Goal: Task Accomplishment & Management: Manage account settings

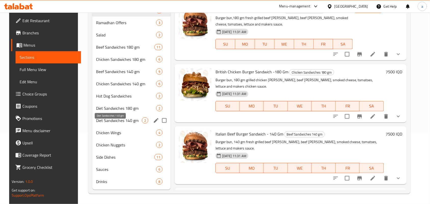
scroll to position [50, 0]
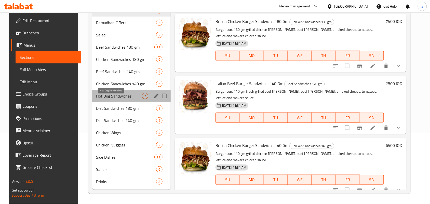
click at [138, 93] on span "Hot Dog Sandwiches" at bounding box center [119, 96] width 46 height 6
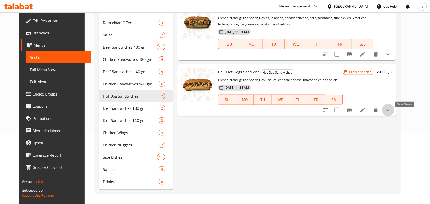
click at [391, 108] on icon "show more" at bounding box center [388, 110] width 6 height 6
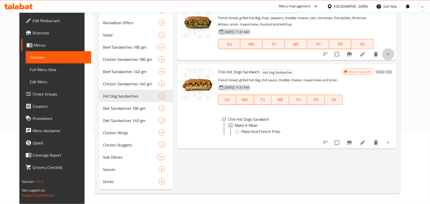
click at [391, 51] on icon "show more" at bounding box center [388, 54] width 6 height 6
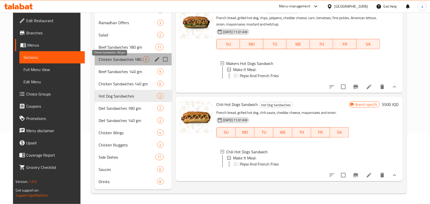
click at [131, 58] on span "Chicken Sandwiches 180 gm" at bounding box center [121, 59] width 44 height 6
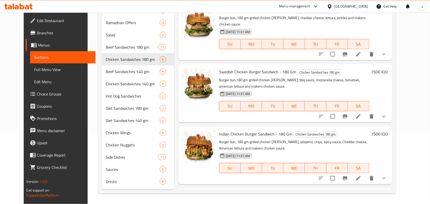
click at [387, 51] on icon "show more" at bounding box center [384, 54] width 6 height 6
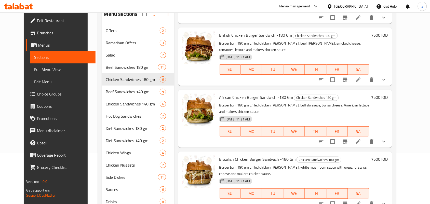
scroll to position [78, 0]
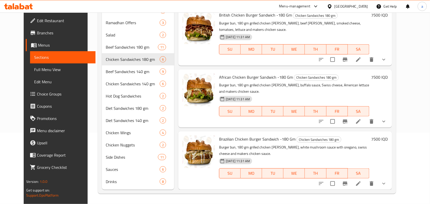
drag, startPoint x: 401, startPoint y: 46, endPoint x: 405, endPoint y: 53, distance: 7.7
click at [388, 49] on div "7500 IQD" at bounding box center [378, 36] width 19 height 50
click at [387, 57] on icon "show more" at bounding box center [384, 60] width 6 height 6
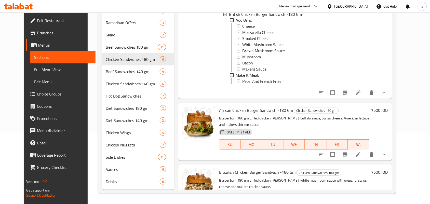
scroll to position [371, 0]
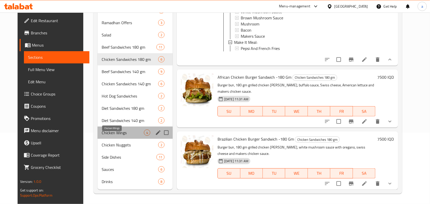
click at [126, 131] on span "Chicken Wings" at bounding box center [123, 133] width 42 height 6
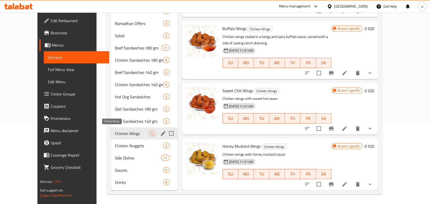
scroll to position [37, 0]
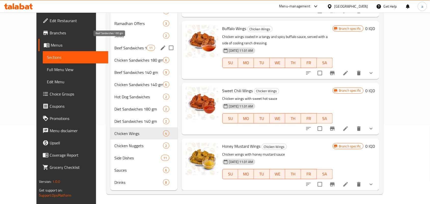
drag, startPoint x: 116, startPoint y: 44, endPoint x: 122, endPoint y: 45, distance: 6.4
click at [116, 45] on span "Beef Sandwiches 180 gm" at bounding box center [130, 48] width 33 height 6
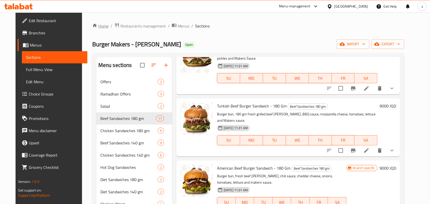
click at [99, 28] on ol "Home / Restaurants management / Menus / Sections" at bounding box center [248, 26] width 312 height 7
click at [98, 28] on link "Home" at bounding box center [100, 26] width 16 height 6
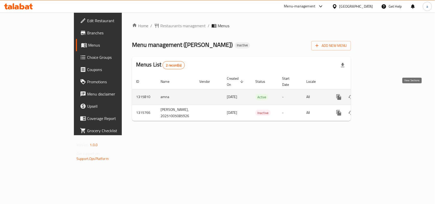
click at [378, 95] on icon "enhanced table" at bounding box center [375, 97] width 6 height 6
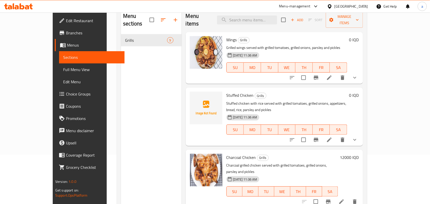
scroll to position [72, 0]
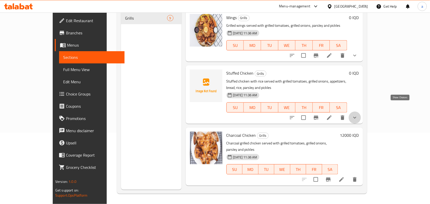
click at [358, 115] on icon "show more" at bounding box center [355, 118] width 6 height 6
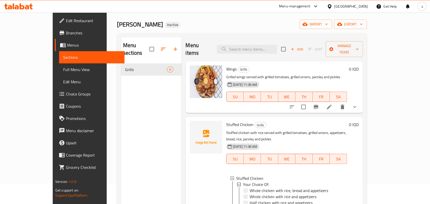
scroll to position [0, 0]
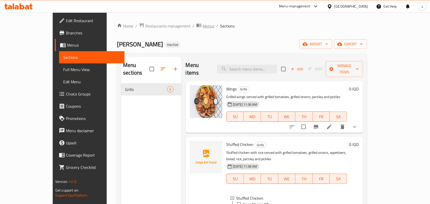
click at [202, 26] on span "Menus" at bounding box center [208, 26] width 12 height 6
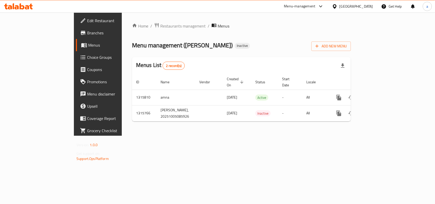
drag, startPoint x: 141, startPoint y: 45, endPoint x: 181, endPoint y: 45, distance: 40.8
click at [181, 45] on span "Menu management ( Zaid Al-shaheer )" at bounding box center [182, 44] width 101 height 11
copy span "Zaid Al-shaheer"
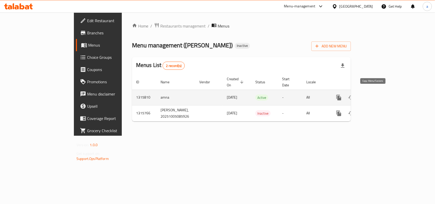
click at [341, 95] on icon "more" at bounding box center [338, 98] width 5 height 6
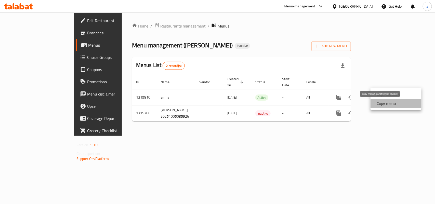
click at [384, 102] on strong "Copy menu" at bounding box center [385, 103] width 19 height 6
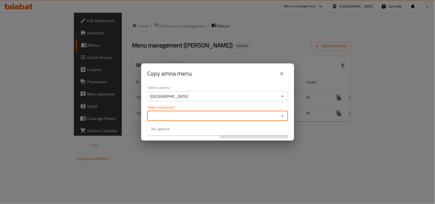
click at [174, 115] on input "Select restaurant   *" at bounding box center [213, 115] width 129 height 7
paste input "Zaid Al-shaheer"
type input "Zaid Al-shaheer"
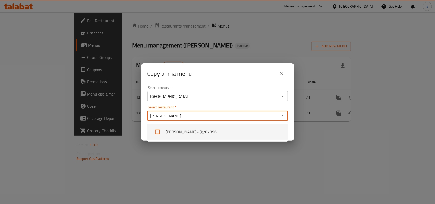
click at [159, 132] on input "checkbox" at bounding box center [157, 132] width 12 height 12
checkbox input "true"
click at [293, 127] on div "Select country   * Iraq Select country * Select restaurant   * Zaid Al-shaheer …" at bounding box center [217, 112] width 153 height 57
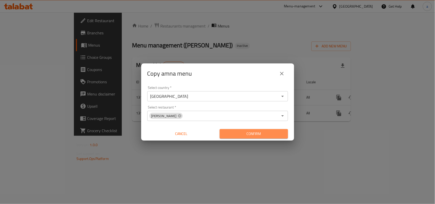
click at [277, 134] on span "Confirm" at bounding box center [254, 134] width 60 height 6
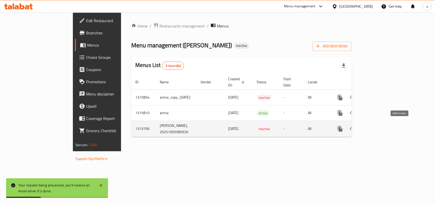
click at [366, 127] on icon "enhanced table" at bounding box center [365, 129] width 4 height 5
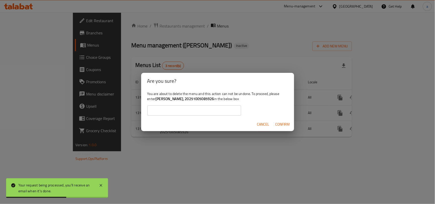
drag, startPoint x: 170, startPoint y: 100, endPoint x: 225, endPoint y: 100, distance: 55.3
click at [214, 100] on b "Zaid Al-shaheer, 20251005085926" at bounding box center [184, 99] width 58 height 7
copy b "Zaid Al-shaheer, 20251005085926"
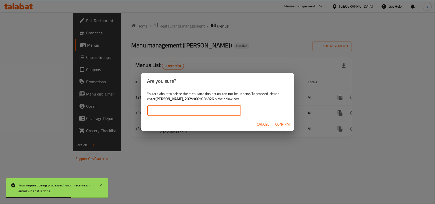
click at [194, 113] on input "text" at bounding box center [194, 110] width 94 height 10
paste input "Zaid Al-shaheer, 20251005085926"
type input "Zaid Al-shaheer, 20251005085926"
click at [285, 123] on span "Confirm" at bounding box center [282, 124] width 15 height 6
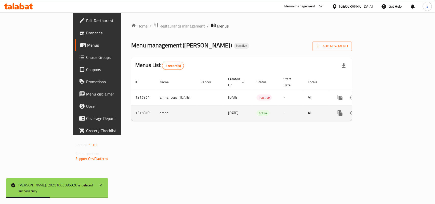
click at [380, 110] on icon "enhanced table" at bounding box center [377, 113] width 6 height 6
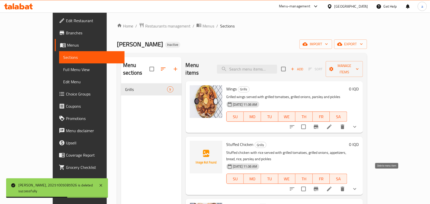
click at [344, 187] on icon "delete" at bounding box center [343, 189] width 4 height 5
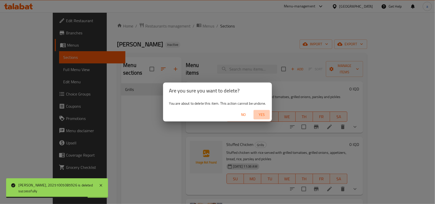
click at [268, 114] on span "Yes" at bounding box center [261, 115] width 12 height 6
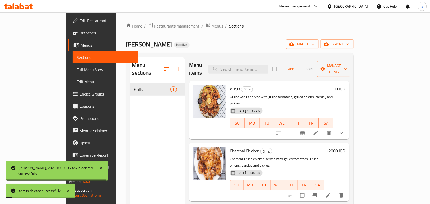
click at [77, 68] on span "Full Menu View" at bounding box center [105, 69] width 57 height 6
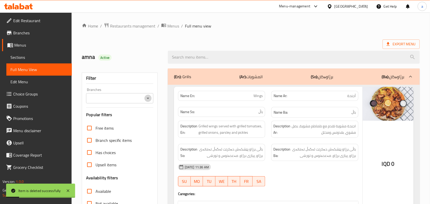
click at [146, 99] on icon "Open" at bounding box center [148, 98] width 6 height 6
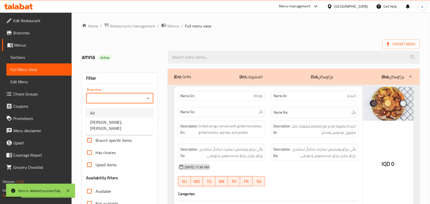
click at [127, 117] on li "All" at bounding box center [119, 113] width 67 height 9
click at [148, 97] on icon "Open" at bounding box center [148, 98] width 6 height 6
click at [129, 122] on span "Zaid Al-shaheer, Al aathameya" at bounding box center [119, 125] width 59 height 12
type input "Zaid Al-shaheer, Al aathameya"
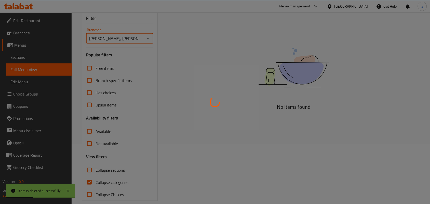
scroll to position [74, 0]
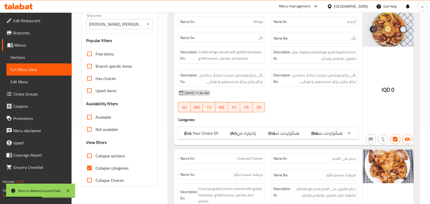
drag, startPoint x: 292, startPoint y: 105, endPoint x: 284, endPoint y: 168, distance: 63.8
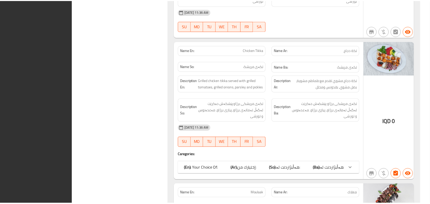
scroll to position [906, 0]
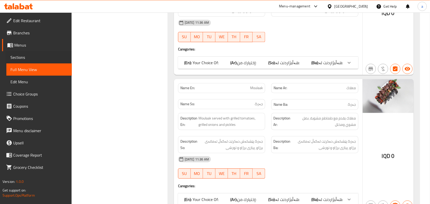
click at [5, 58] on div "Sections" at bounding box center [36, 57] width 71 height 12
click at [37, 57] on span "Sections" at bounding box center [38, 57] width 57 height 6
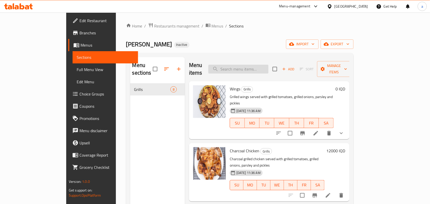
click at [263, 69] on input "search" at bounding box center [238, 69] width 60 height 9
paste input "فندوة"
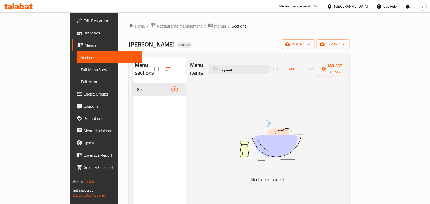
type input "فندوة"
click at [140, 30] on div "Home / Restaurants management / Menus / Sections Zaid Al-shaheer Inactive impor…" at bounding box center [239, 144] width 221 height 242
click at [157, 23] on span "Restaurants management" at bounding box center [179, 26] width 45 height 6
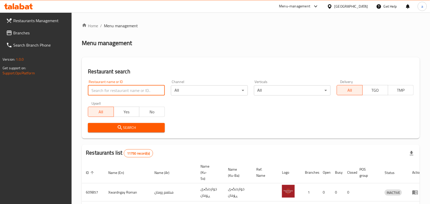
click at [119, 96] on input "search" at bounding box center [126, 90] width 77 height 10
paste input "693895"
type input "693895"
click button "Search" at bounding box center [126, 127] width 77 height 9
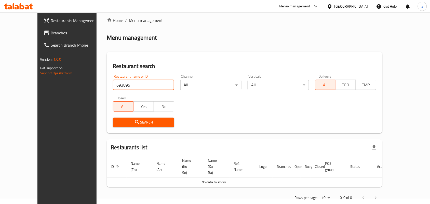
scroll to position [15, 0]
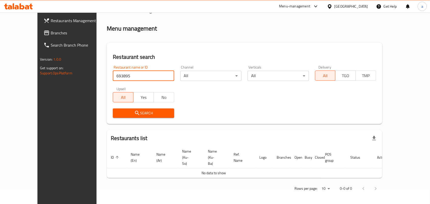
click at [51, 32] on span "Branches" at bounding box center [78, 33] width 55 height 6
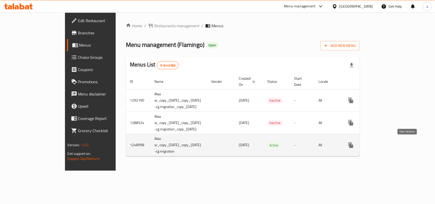
click at [390, 145] on icon "enhanced table" at bounding box center [387, 145] width 6 height 6
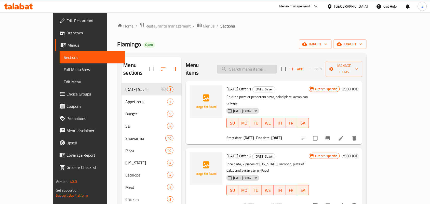
click at [255, 65] on input "search" at bounding box center [247, 69] width 60 height 9
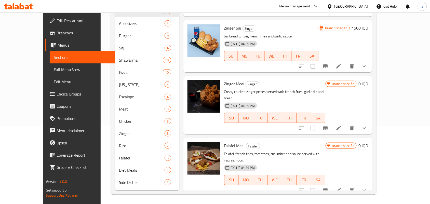
scroll to position [1406, 0]
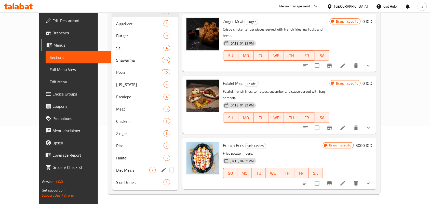
type input "french fries"
click at [123, 167] on span "Diet Meals" at bounding box center [132, 170] width 33 height 6
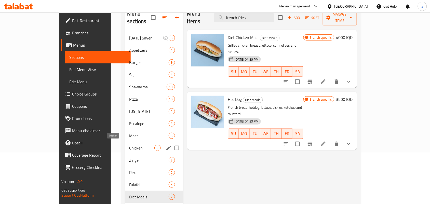
scroll to position [78, 0]
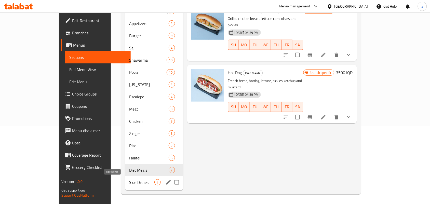
click at [130, 181] on span "Side Dishes" at bounding box center [141, 182] width 25 height 6
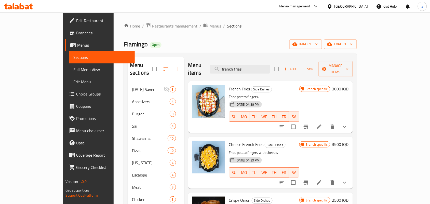
click at [297, 66] on span "Add" at bounding box center [290, 69] width 14 height 6
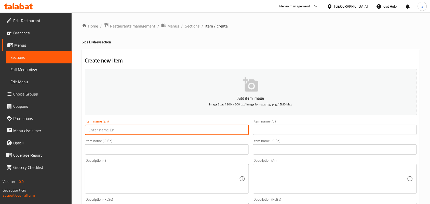
click at [127, 130] on input "text" at bounding box center [167, 130] width 164 height 10
paste input "Texas Fries"
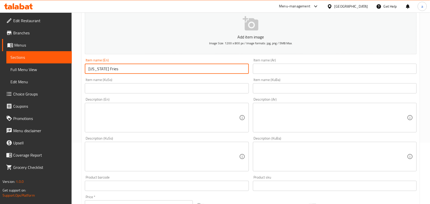
scroll to position [74, 0]
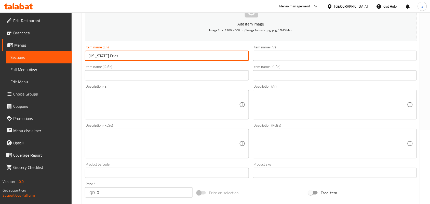
type input "Texas Fries"
click at [297, 60] on input "text" at bounding box center [335, 56] width 164 height 10
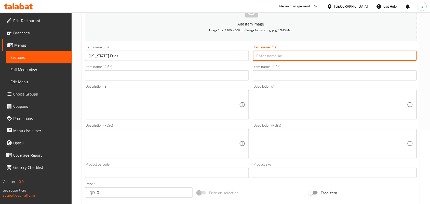
paste input "تكساس فرايز"
type input "تكساس فرايز"
click at [229, 80] on input "text" at bounding box center [167, 75] width 164 height 10
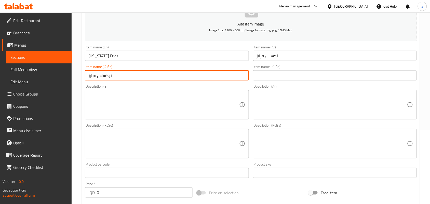
scroll to position [104, 0]
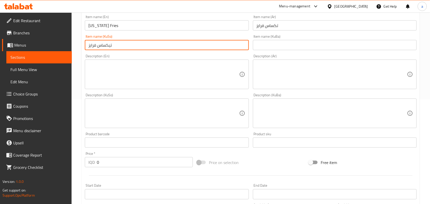
type input "تیکساس فرایز"
drag, startPoint x: 91, startPoint y: 168, endPoint x: 130, endPoint y: 133, distance: 52.9
click at [91, 167] on div "IQD 0 Price *" at bounding box center [139, 162] width 108 height 10
paste input "525"
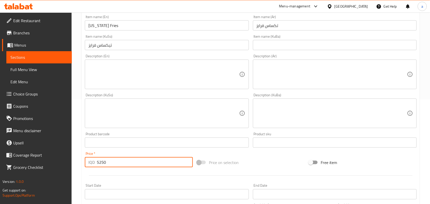
type input "5250"
click at [125, 63] on div "Description (En) Description (En)" at bounding box center [167, 71] width 164 height 35
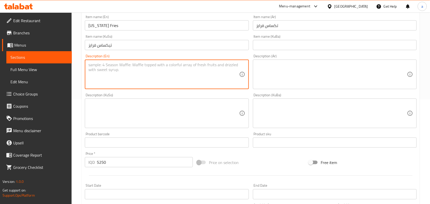
click at [124, 72] on textarea at bounding box center [163, 74] width 151 height 24
paste textarea "French fries, meat and special sauces"
type textarea "French fries, meat and special sauces"
click at [289, 78] on textarea at bounding box center [331, 74] width 151 height 24
paste textarea "بطاطا مقلية، لحم وصلصات خاصة"
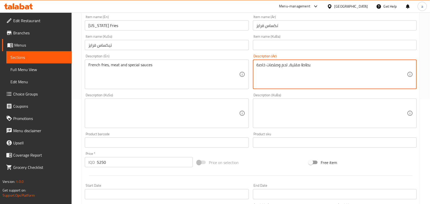
type textarea "بطاطا مقلية، لحم وصلصات خاصة"
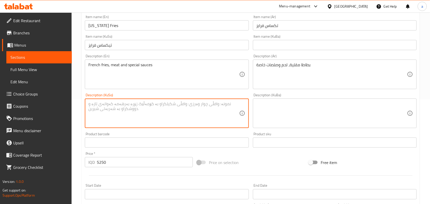
click at [191, 126] on textarea at bounding box center [163, 113] width 151 height 24
type textarea "فینگەر، گۆشت و سۆسی تایبەت"
click at [147, 28] on input "Texas Fries" at bounding box center [167, 25] width 164 height 10
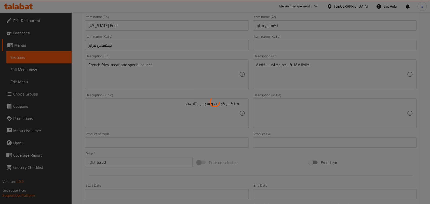
type input "0"
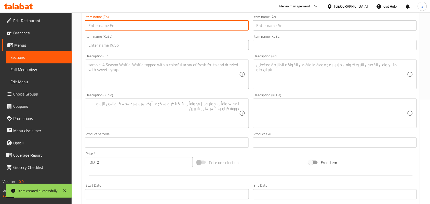
click at [273, 33] on div "Item name (Ar) Item name (Ar)" at bounding box center [335, 23] width 168 height 20
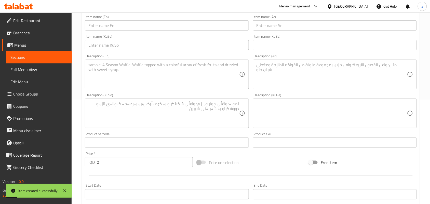
drag, startPoint x: 267, startPoint y: 27, endPoint x: 265, endPoint y: 26, distance: 2.7
click at [267, 27] on input "text" at bounding box center [335, 25] width 164 height 10
paste input "جكن فرايز"
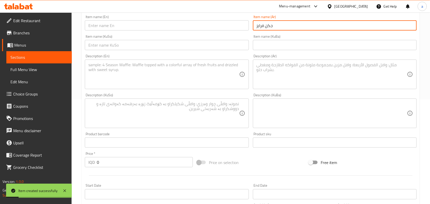
type input "جكن فرايز"
click at [212, 26] on input "text" at bounding box center [167, 25] width 164 height 10
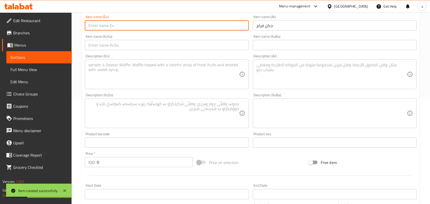
paste input "Chicken fries"
type input "Chicken Fries"
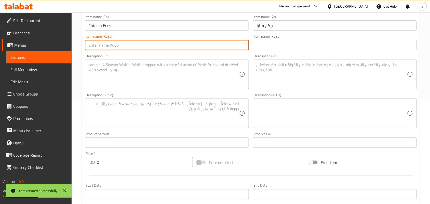
click at [231, 49] on input "text" at bounding box center [167, 45] width 164 height 10
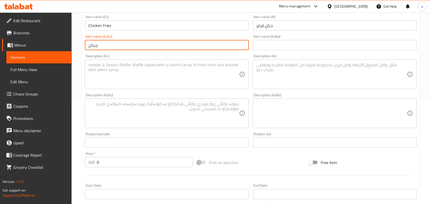
type input "چیکن فرایز"
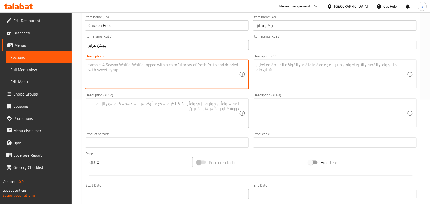
click at [196, 74] on textarea at bounding box center [163, 74] width 151 height 24
drag, startPoint x: 103, startPoint y: 168, endPoint x: 94, endPoint y: 169, distance: 9.5
click at [94, 167] on div "IQD 0 Price *" at bounding box center [139, 162] width 108 height 10
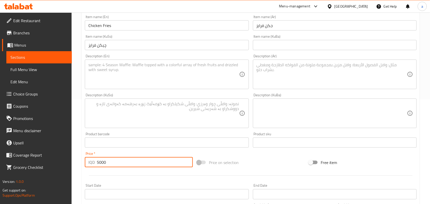
type input "5000"
click at [130, 79] on textarea at bounding box center [163, 74] width 151 height 24
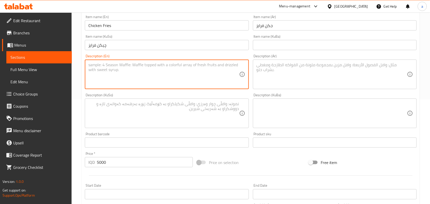
click at [298, 76] on textarea at bounding box center [331, 74] width 151 height 24
paste textarea "بطاطا مقلية، دجاج وصلصات خاصة"
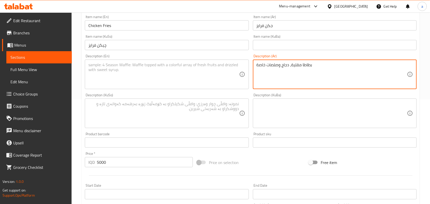
type textarea "بطاطا مقلية، دجاج وصلصات خاصة"
click at [179, 83] on textarea at bounding box center [163, 74] width 151 height 24
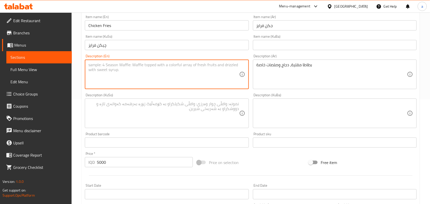
paste textarea "French fries, chicken and special sauces"
type textarea "French fries, chicken and special sauces"
click at [215, 123] on textarea at bounding box center [163, 113] width 151 height 24
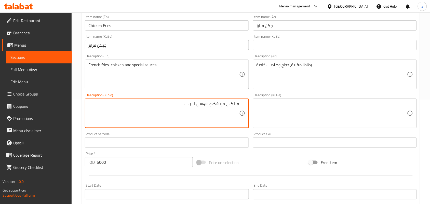
type textarea "فینگەر، مریشک و سۆسی تایبەت"
click at [130, 31] on input "Chicken Fries" at bounding box center [167, 25] width 164 height 10
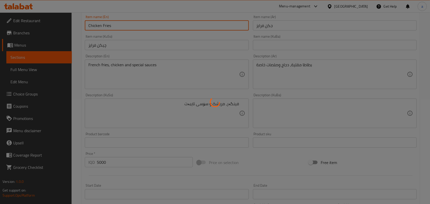
type input "0"
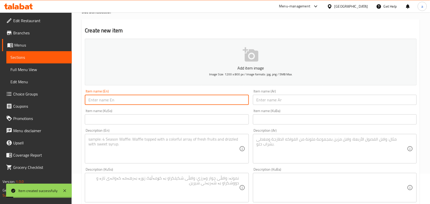
scroll to position [0, 0]
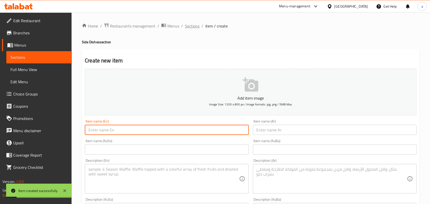
click at [194, 28] on span "Sections" at bounding box center [192, 26] width 15 height 6
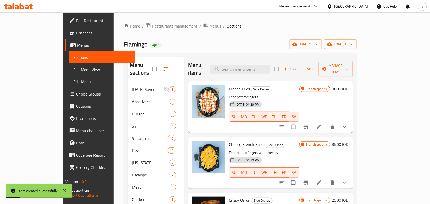
click at [73, 70] on span "Full Menu View" at bounding box center [101, 69] width 57 height 6
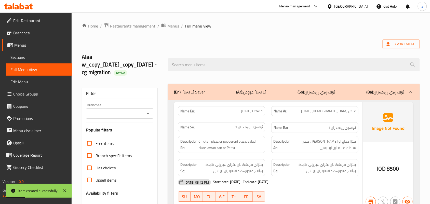
click at [147, 115] on icon "Open" at bounding box center [148, 114] width 6 height 6
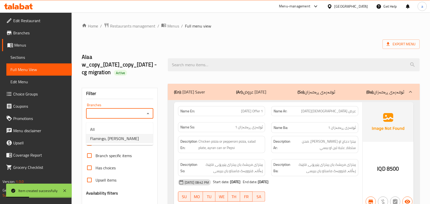
click at [115, 140] on span "Flamingo, Al aathameya" at bounding box center [114, 138] width 49 height 6
type input "Flamingo, Al aathameya"
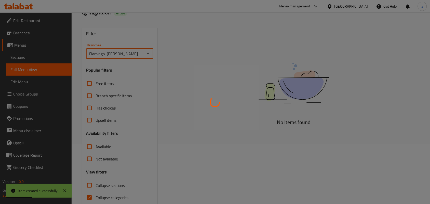
scroll to position [74, 0]
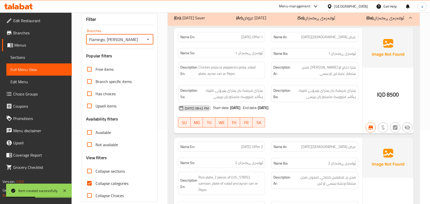
click at [92, 178] on div at bounding box center [215, 102] width 430 height 204
click at [91, 177] on input "Collapse sections" at bounding box center [89, 171] width 12 height 12
checkbox input "true"
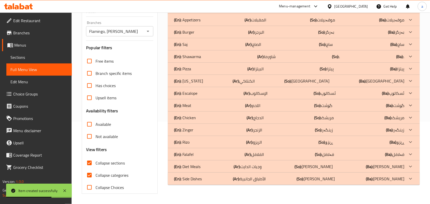
scroll to position [91, 0]
drag, startPoint x: 277, startPoint y: 177, endPoint x: 281, endPoint y: 166, distance: 12.0
click at [276, 177] on div "(En): Side Dishes (Ar): الأطباق الجانبية (So): ژەمە لاوەکییەکان (Ba): ژەمە لاوە…" at bounding box center [289, 179] width 230 height 6
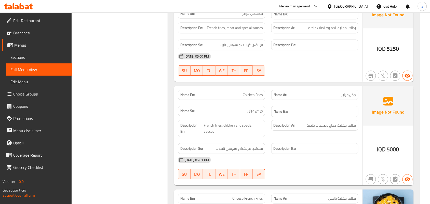
scroll to position [0, 0]
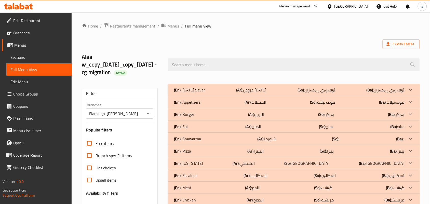
click at [35, 60] on span "Sections" at bounding box center [38, 57] width 57 height 6
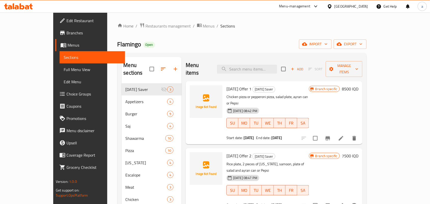
click at [117, 50] on span "Flamingo" at bounding box center [129, 43] width 24 height 11
copy span "Flamingo"
